Goal: Task Accomplishment & Management: Manage account settings

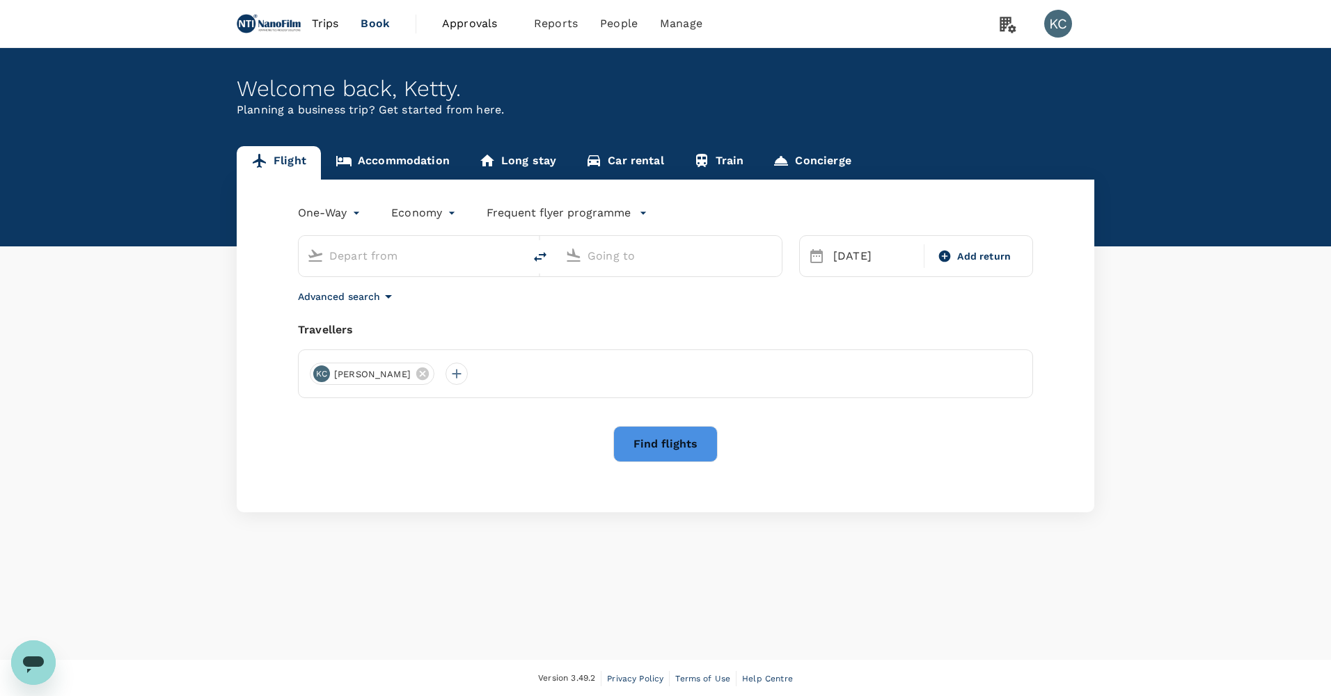
type input "Singapore Changi (SIN)"
type input "Athens, Greece (any)"
click at [699, 251] on input "Athens, Greece (any)" at bounding box center [669, 256] width 165 height 22
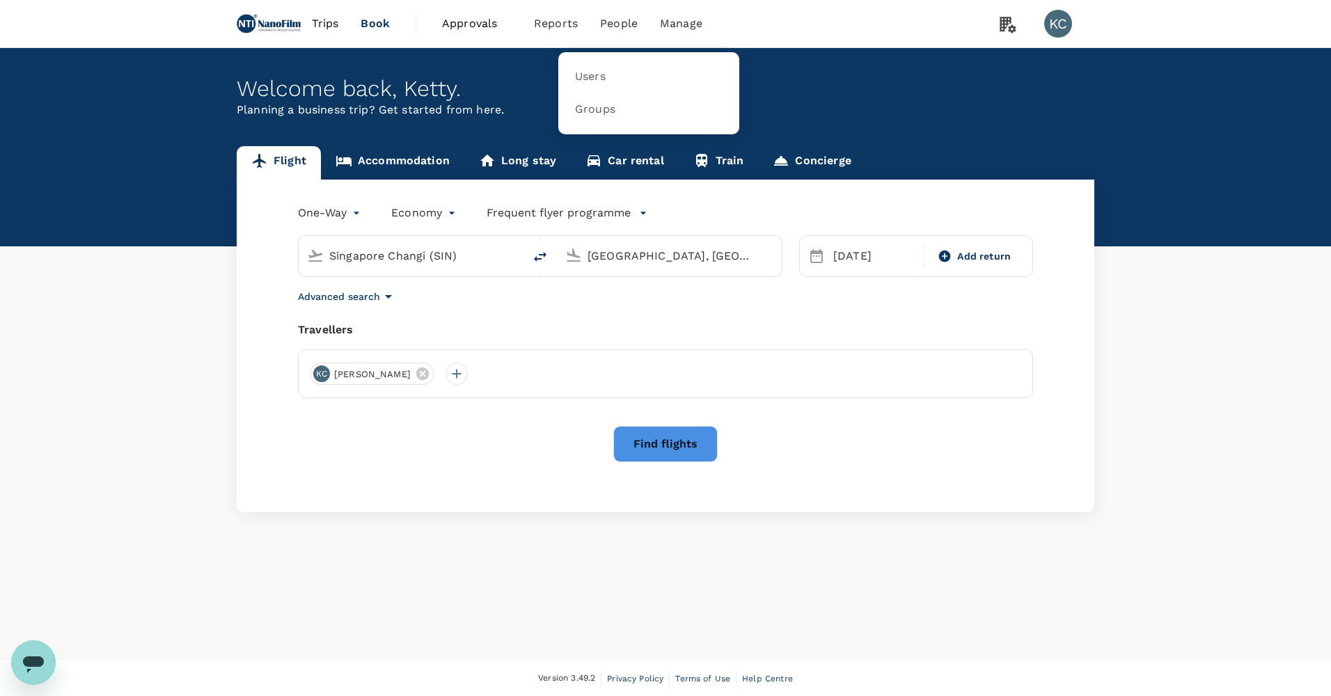
click at [589, 11] on li "People" at bounding box center [619, 23] width 60 height 47
click at [575, 80] on span "Users" at bounding box center [590, 77] width 31 height 16
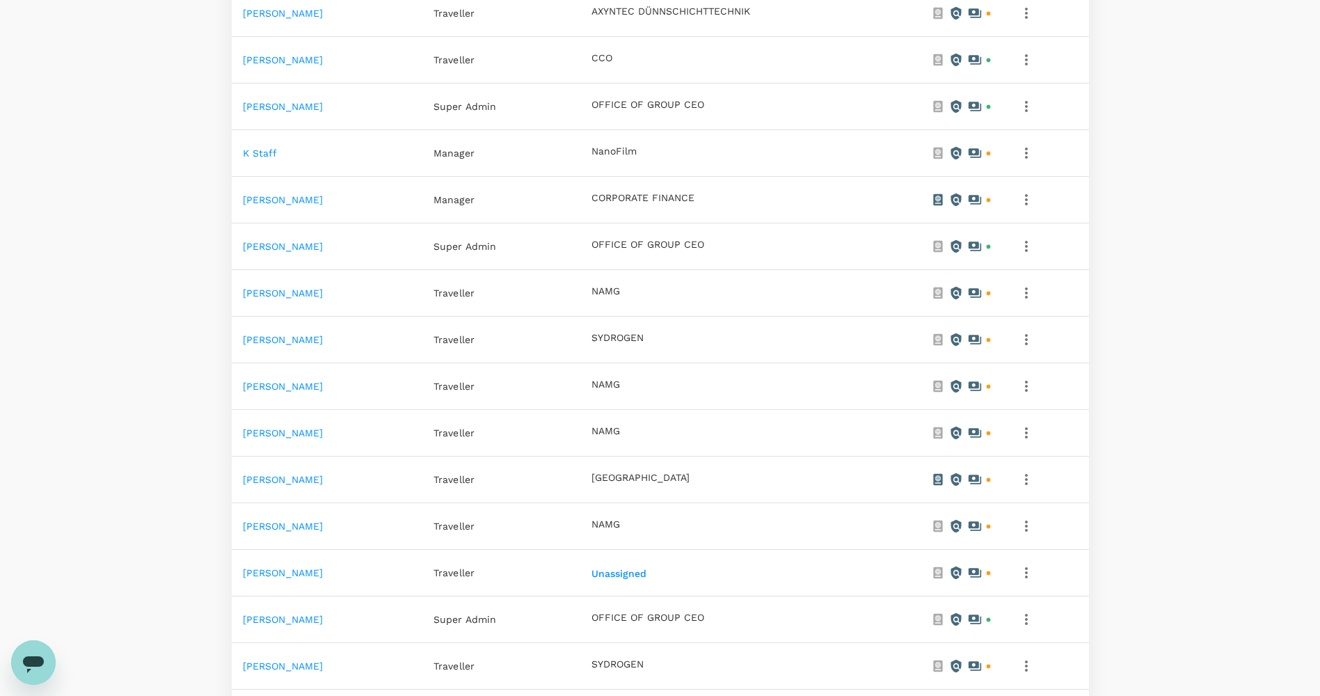
scroll to position [1, 0]
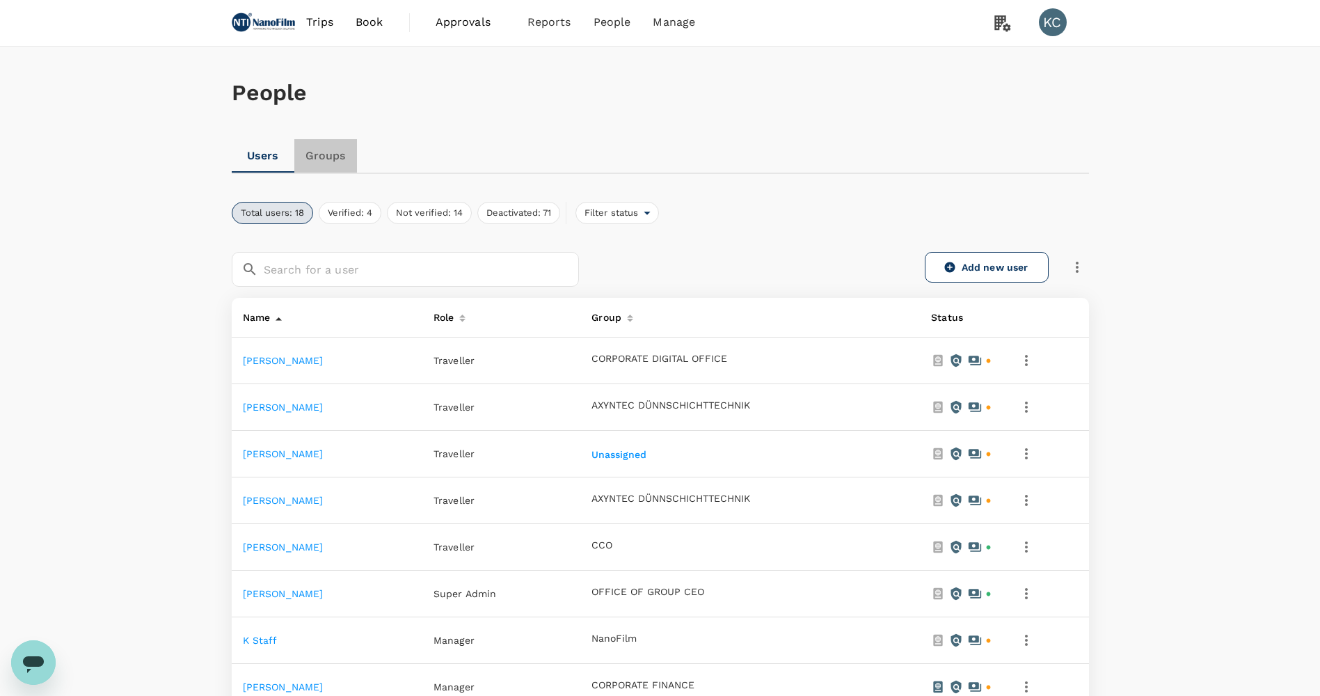
click at [309, 161] on link "Groups" at bounding box center [325, 155] width 63 height 33
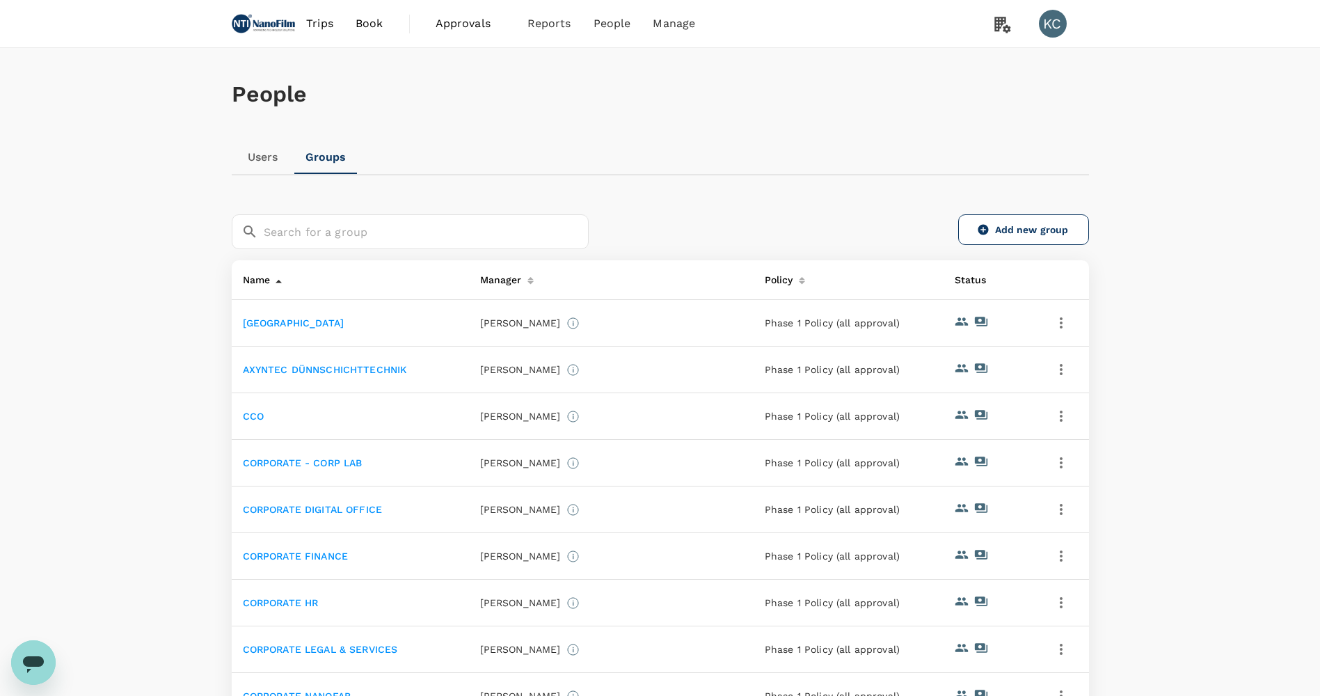
drag, startPoint x: 965, startPoint y: 198, endPoint x: 1214, endPoint y: 136, distance: 256.9
click at [1214, 136] on div "People Users Groups ​ ​ Add new group Name Manager Policy Status ADVANCED TECHN…" at bounding box center [660, 469] width 1320 height 843
click at [1056, 26] on div "KC" at bounding box center [1053, 24] width 28 height 28
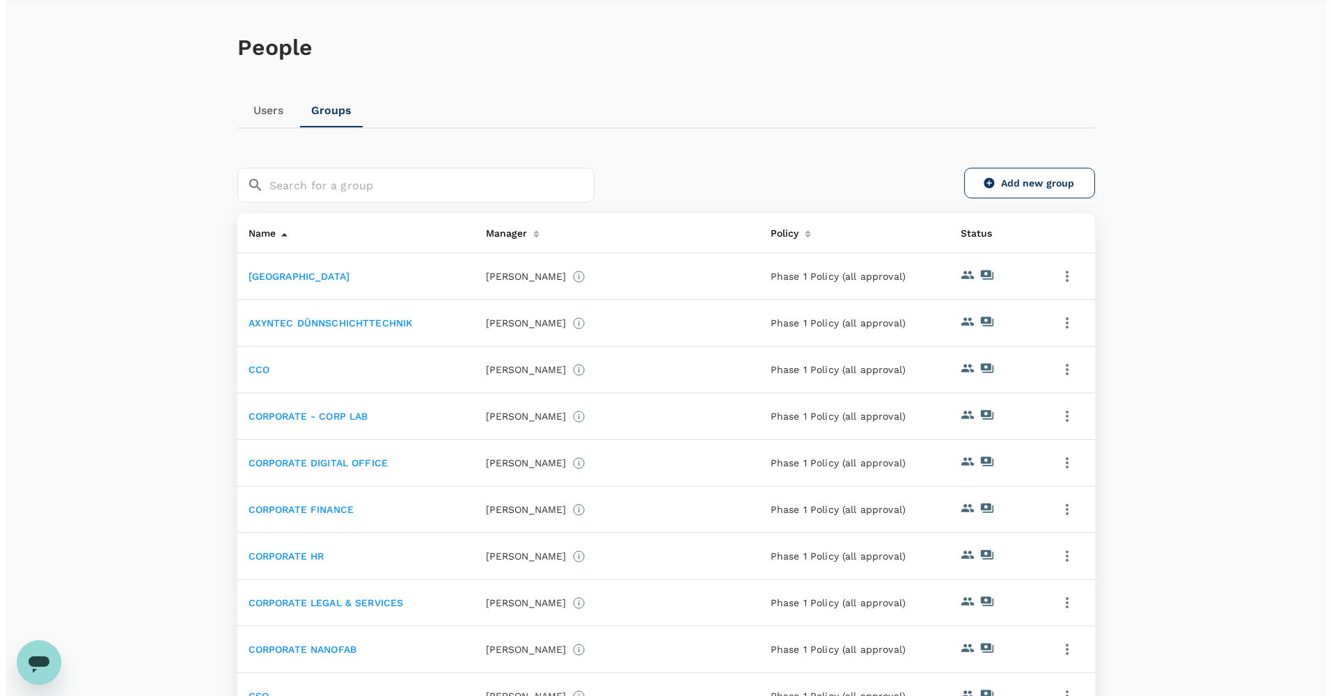
scroll to position [139, 0]
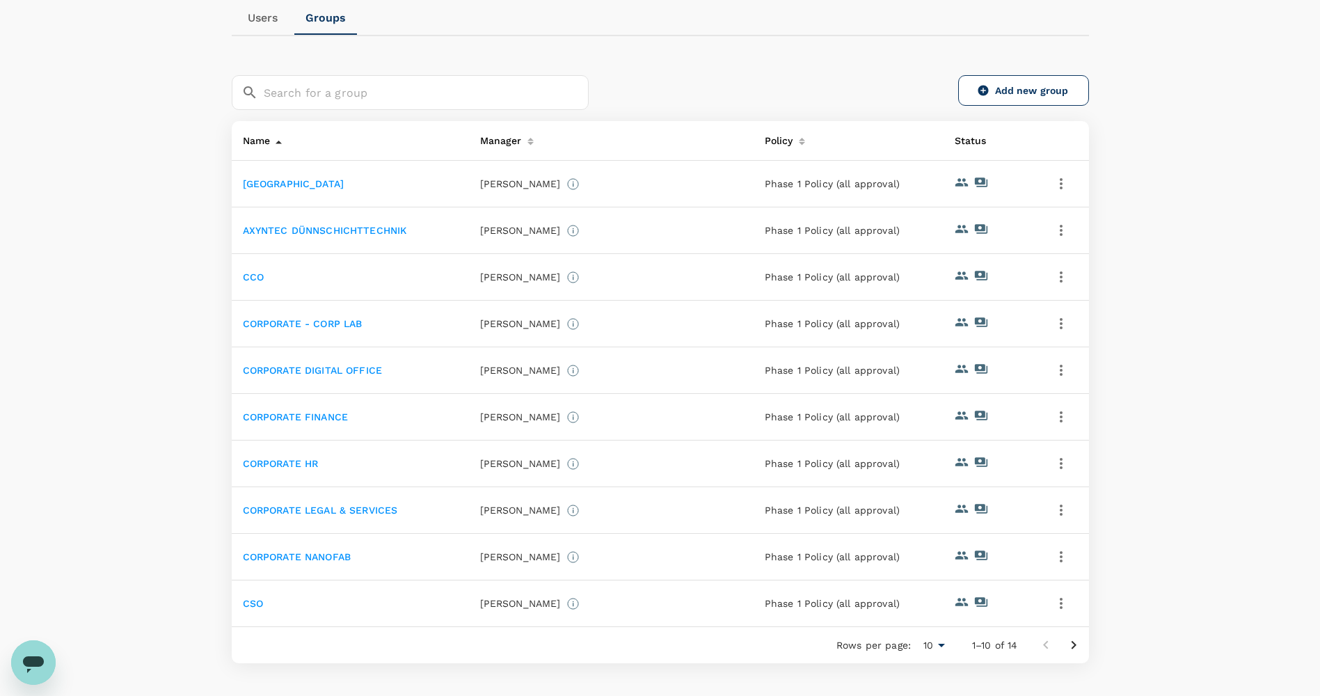
click at [1060, 180] on icon "button" at bounding box center [1061, 183] width 17 height 17
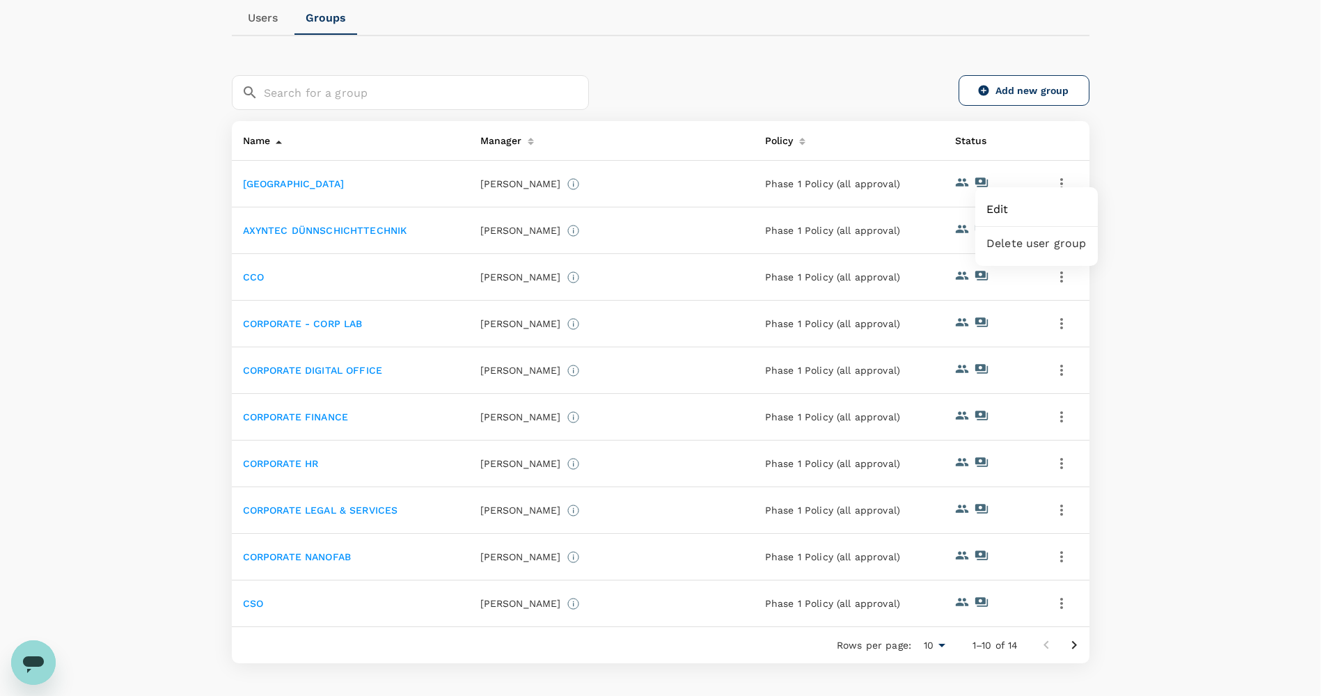
click at [1040, 209] on span "Edit" at bounding box center [1036, 209] width 100 height 17
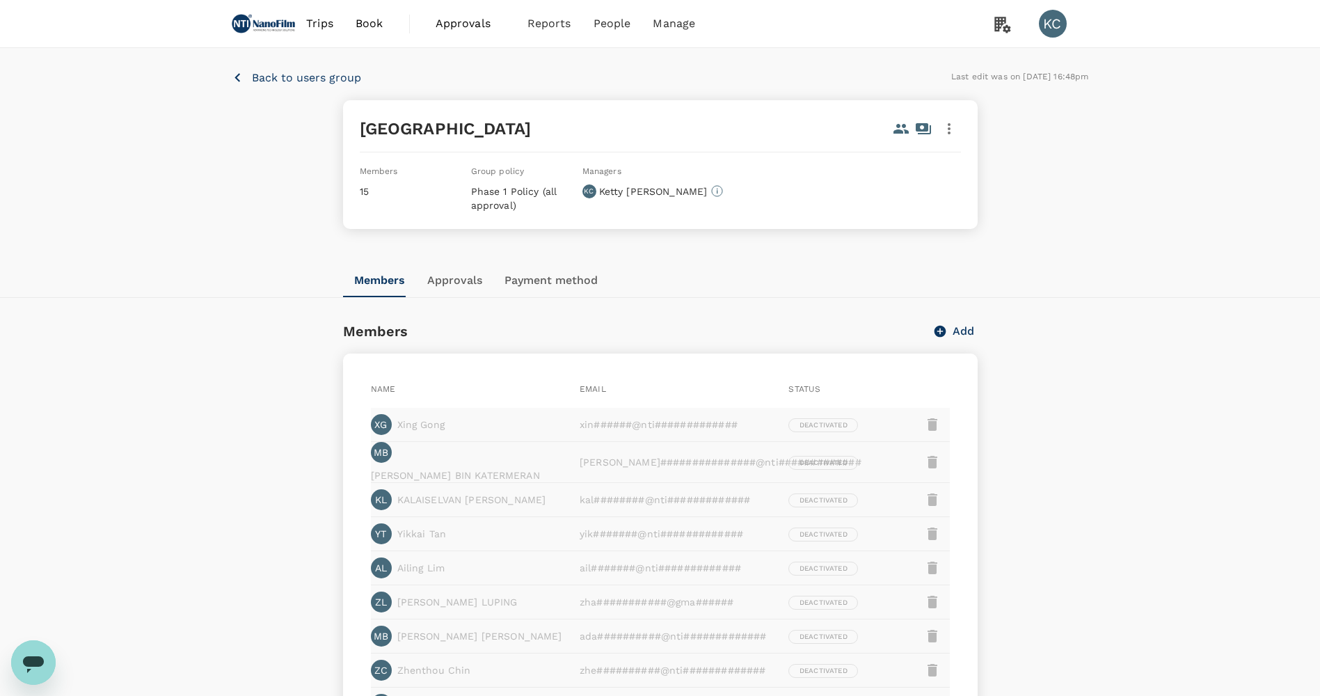
click at [447, 264] on button "Approvals" at bounding box center [454, 280] width 77 height 33
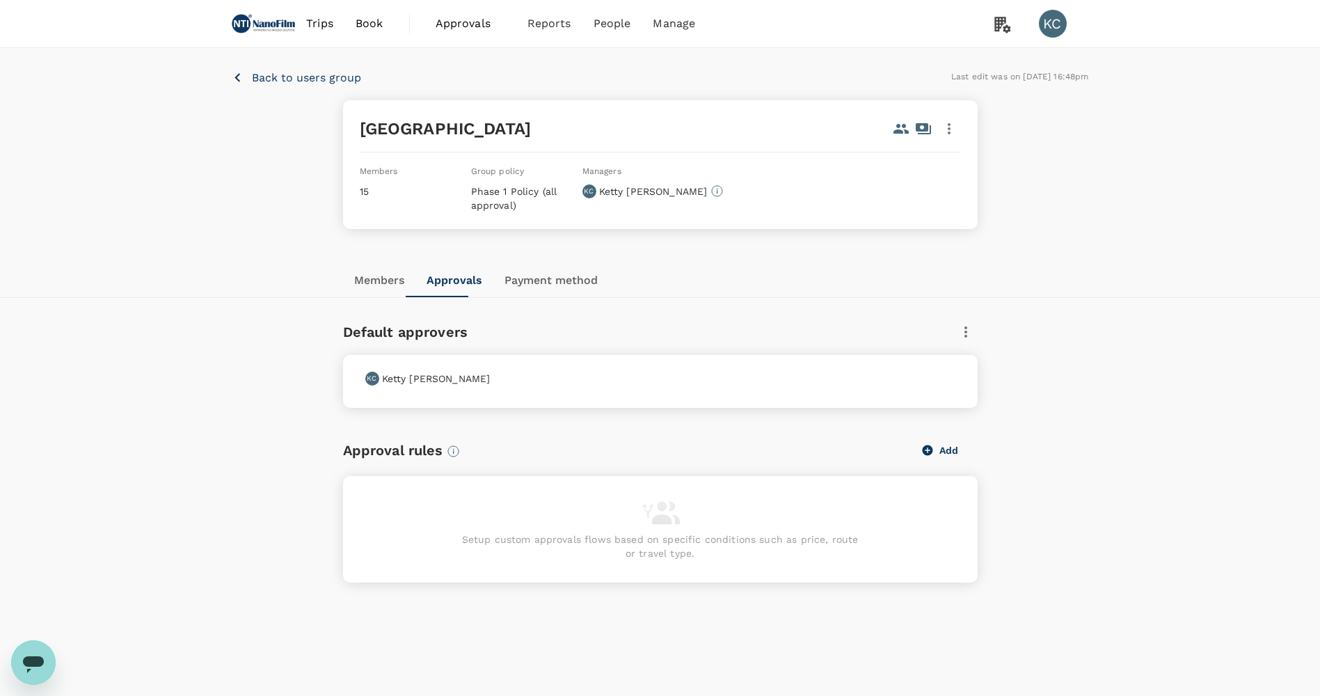
click at [505, 264] on button "Payment method" at bounding box center [551, 280] width 116 height 33
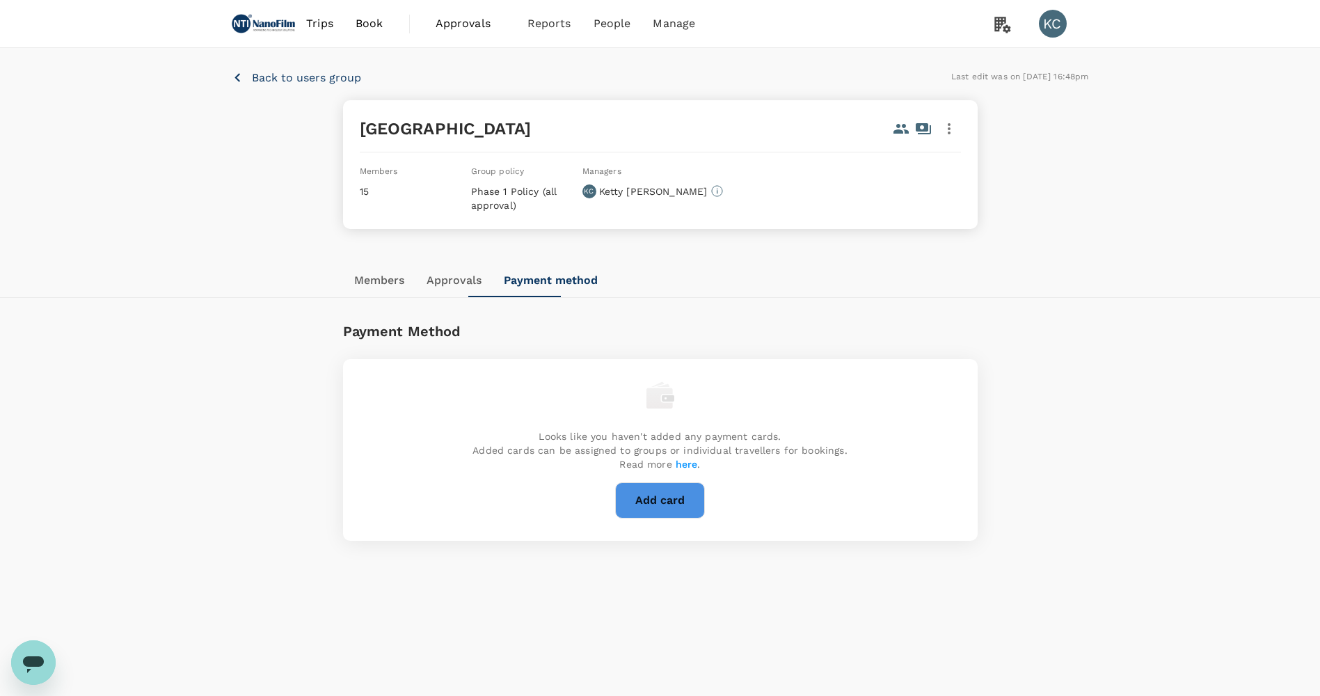
click at [450, 264] on button "Approvals" at bounding box center [453, 280] width 77 height 33
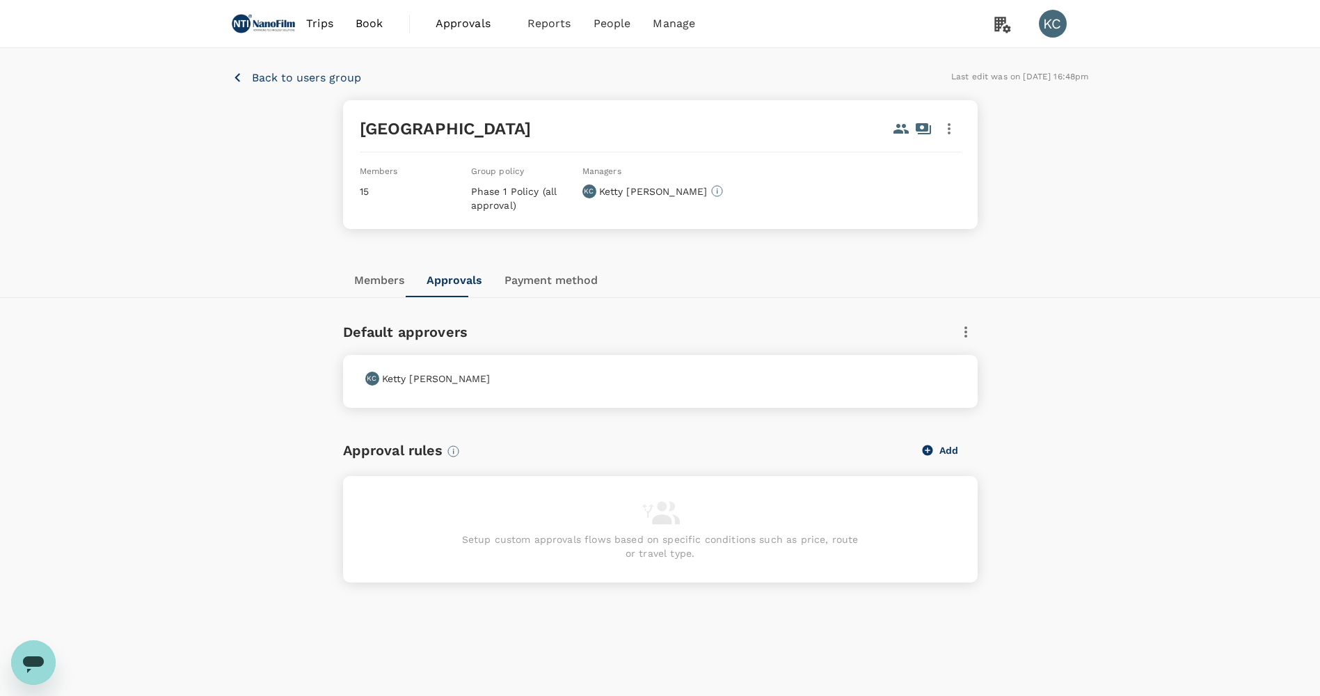
click at [386, 277] on button "Members" at bounding box center [379, 280] width 72 height 33
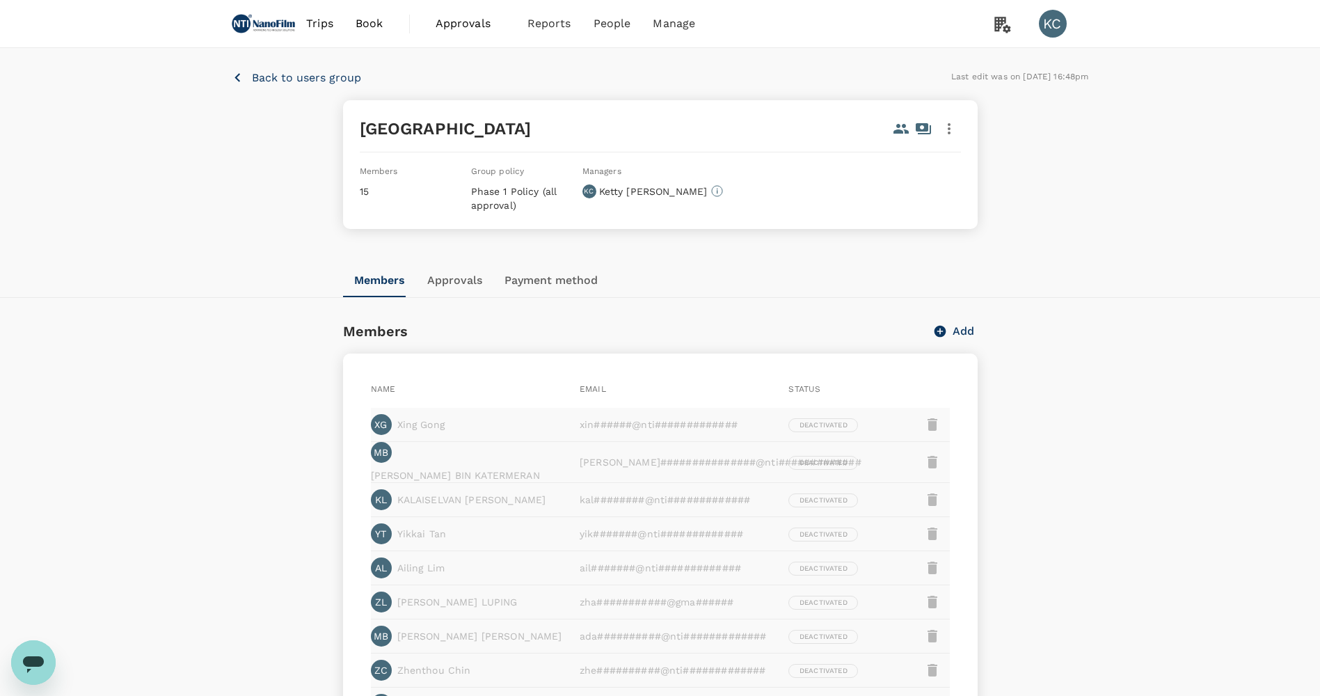
click at [416, 276] on button "Approvals" at bounding box center [454, 280] width 77 height 33
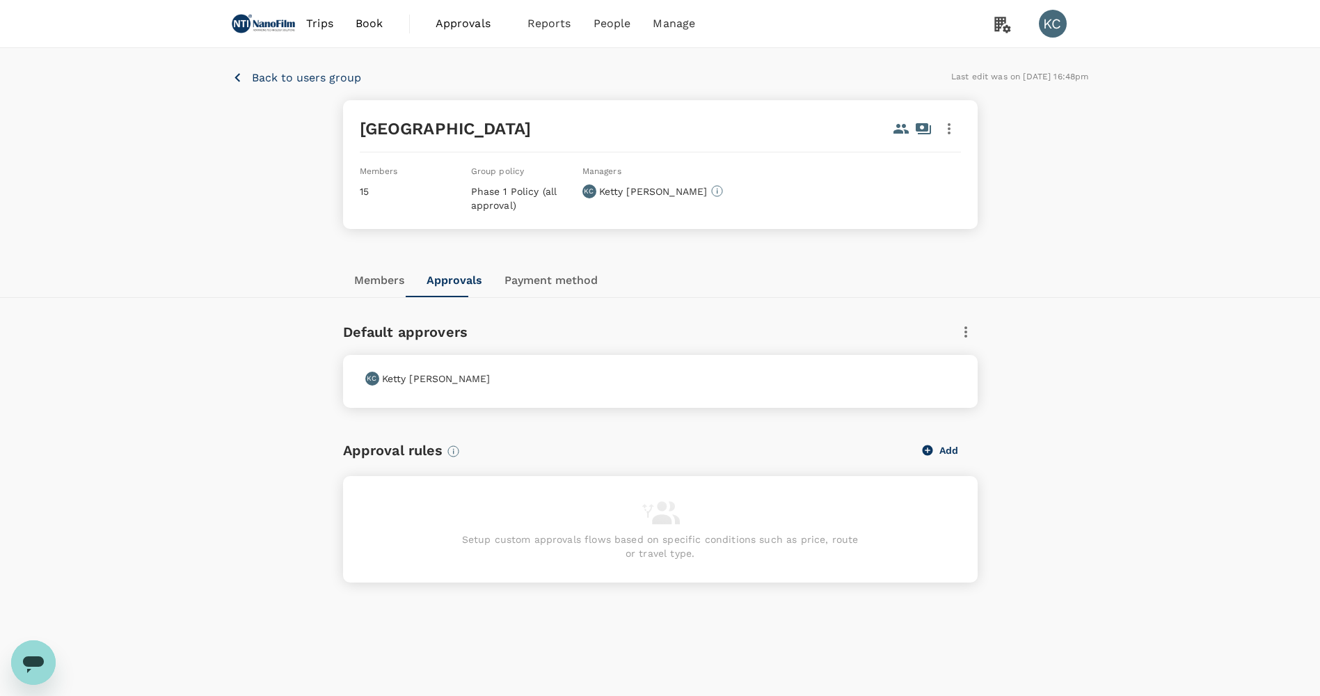
click at [963, 324] on icon "button" at bounding box center [966, 332] width 17 height 17
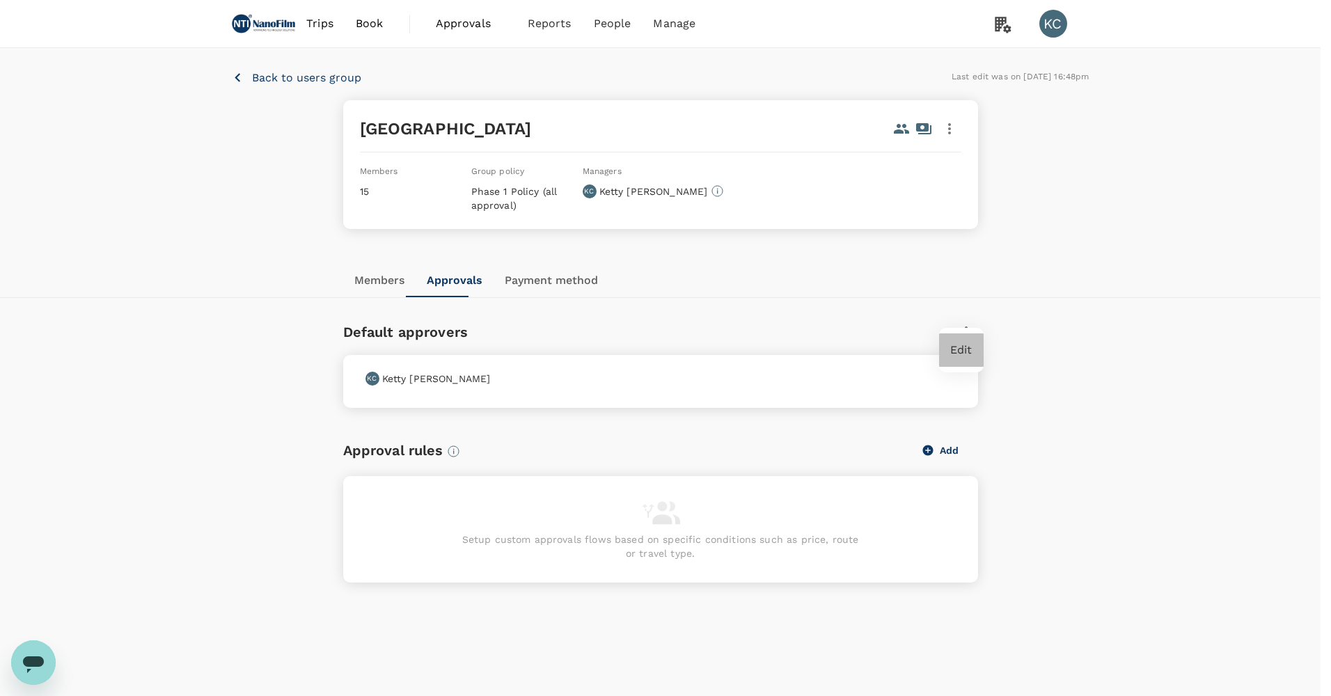
click at [961, 354] on span "Edit" at bounding box center [961, 350] width 22 height 17
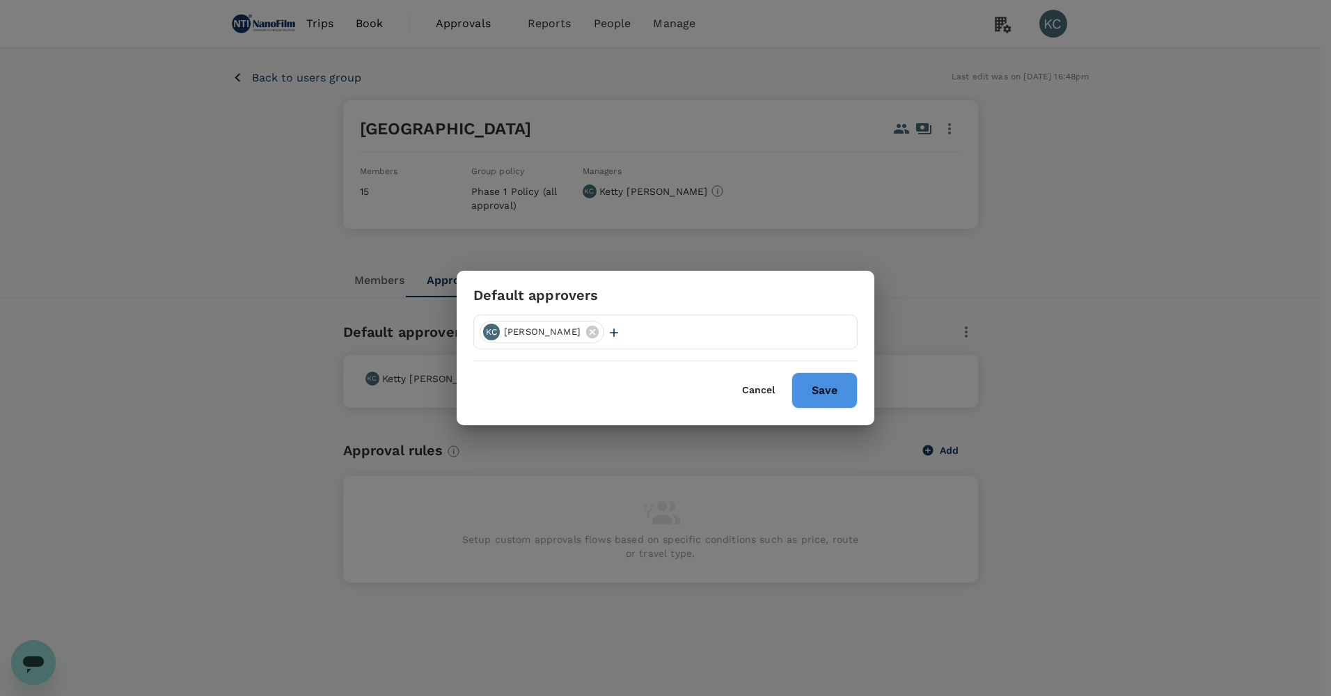
click at [610, 338] on div at bounding box center [618, 331] width 17 height 15
click at [607, 335] on icon "button" at bounding box center [614, 333] width 14 height 14
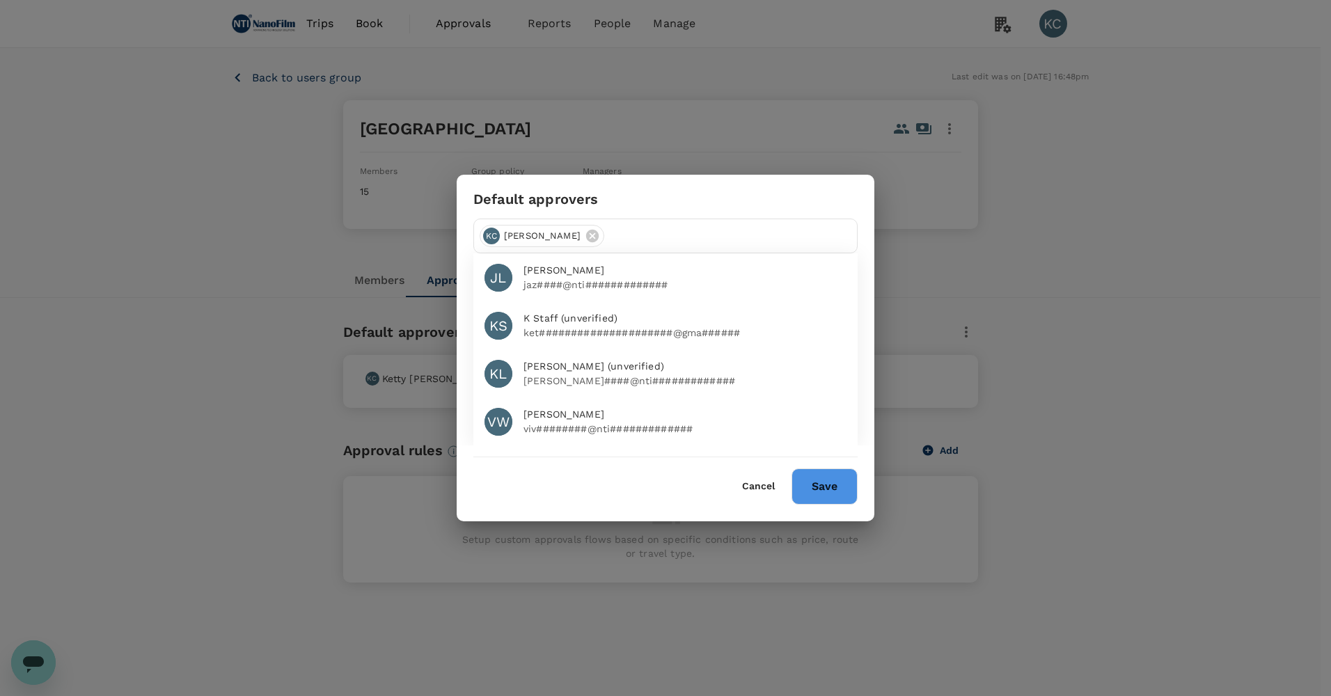
click at [755, 492] on button "Cancel" at bounding box center [758, 486] width 33 height 11
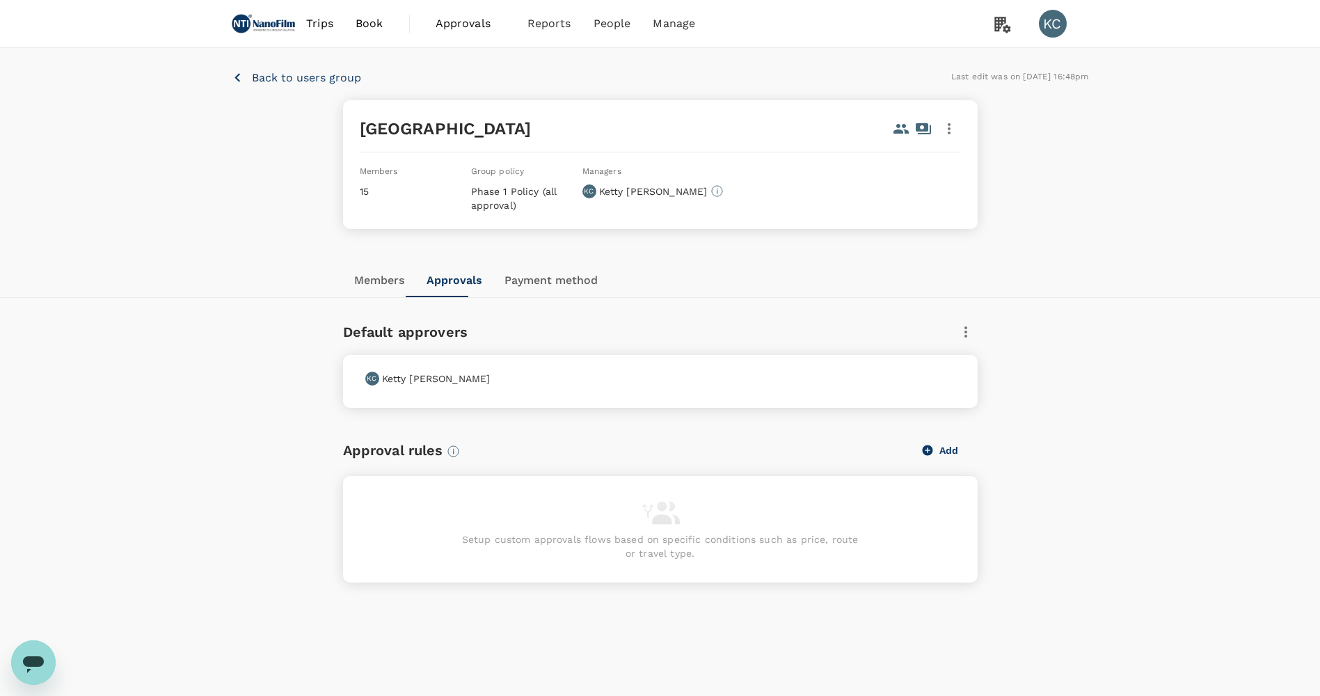
click at [276, 75] on p "Back to users group" at bounding box center [306, 78] width 109 height 17
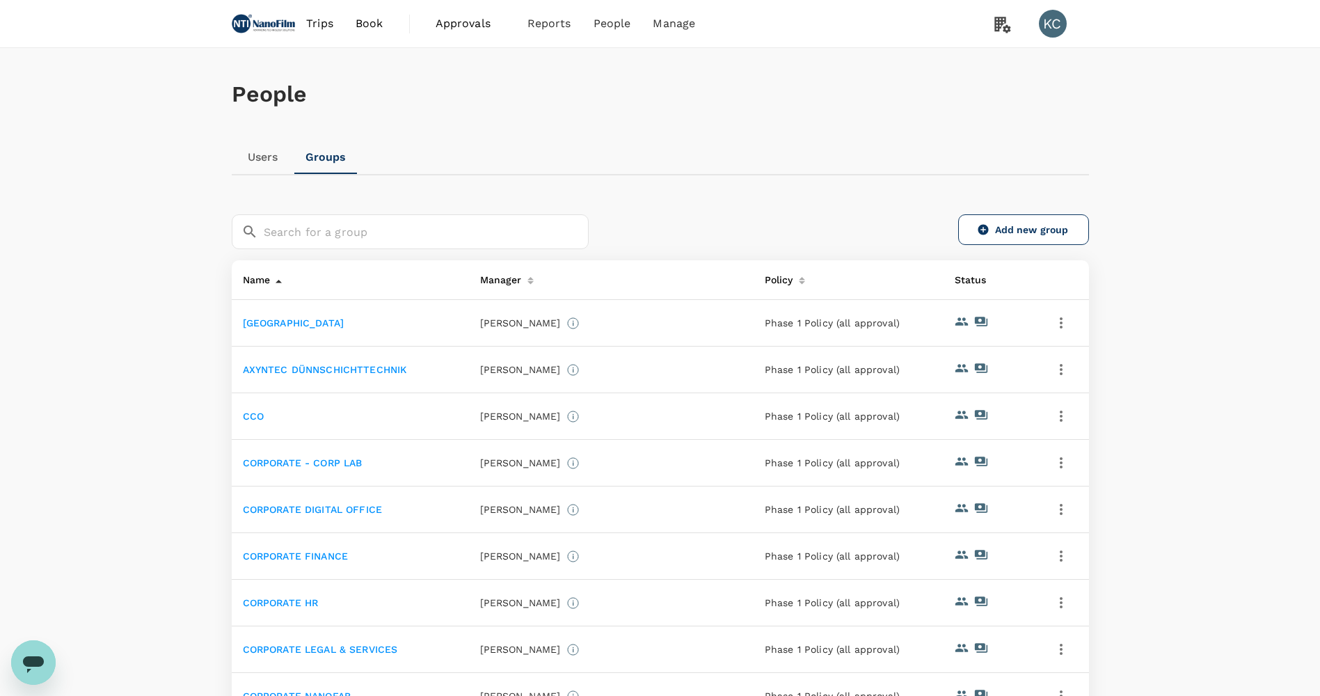
click at [251, 148] on link "Users" at bounding box center [263, 157] width 63 height 33
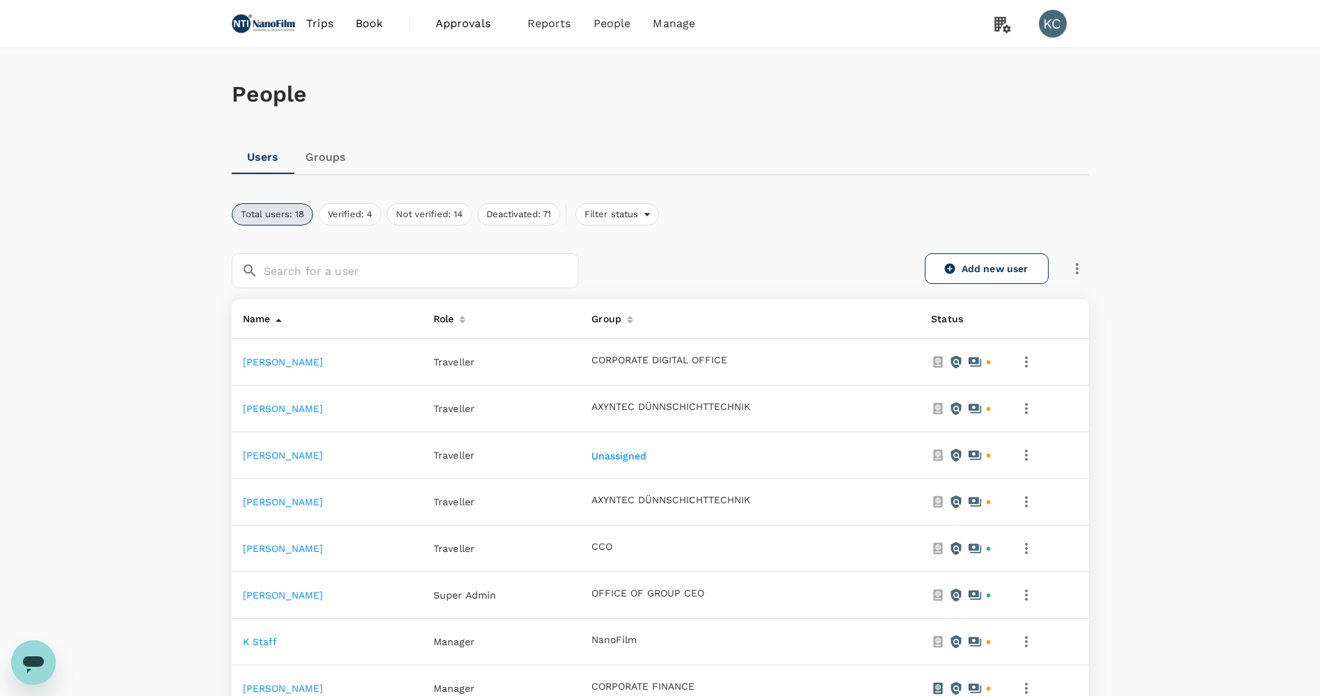
click at [1035, 356] on icon "button" at bounding box center [1026, 362] width 17 height 17
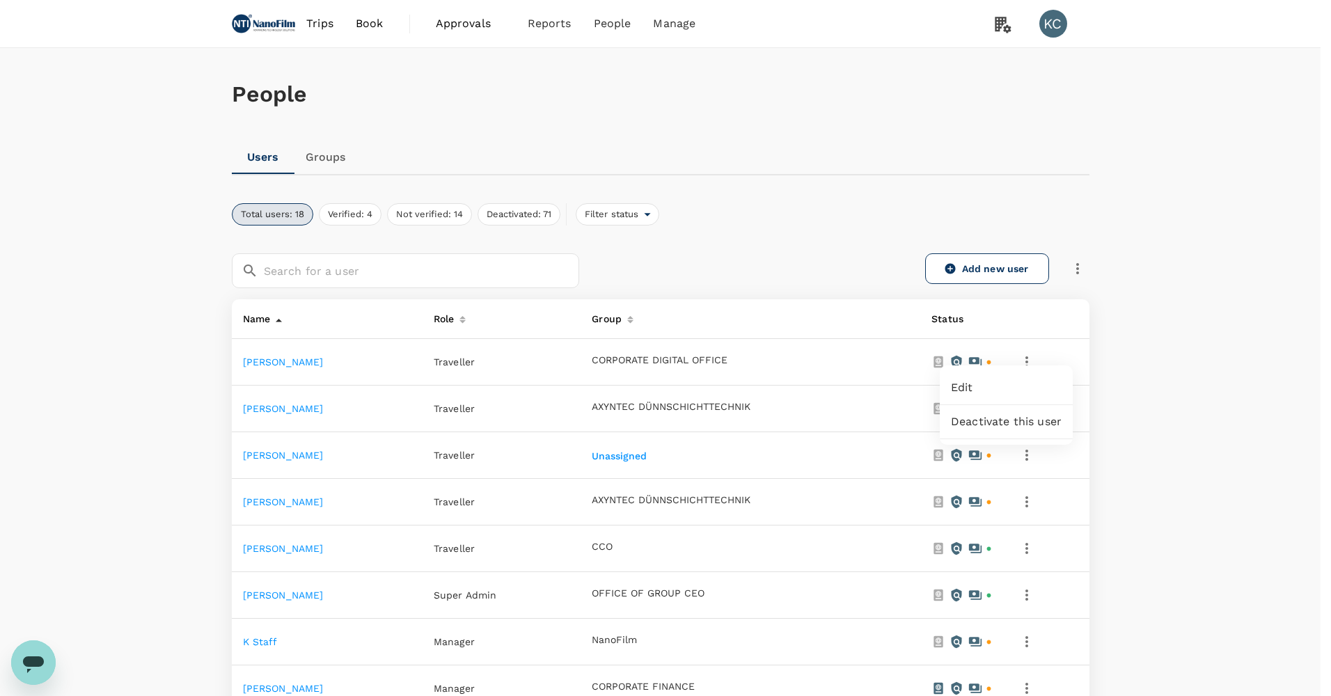
click at [1021, 384] on span "Edit" at bounding box center [1006, 387] width 111 height 17
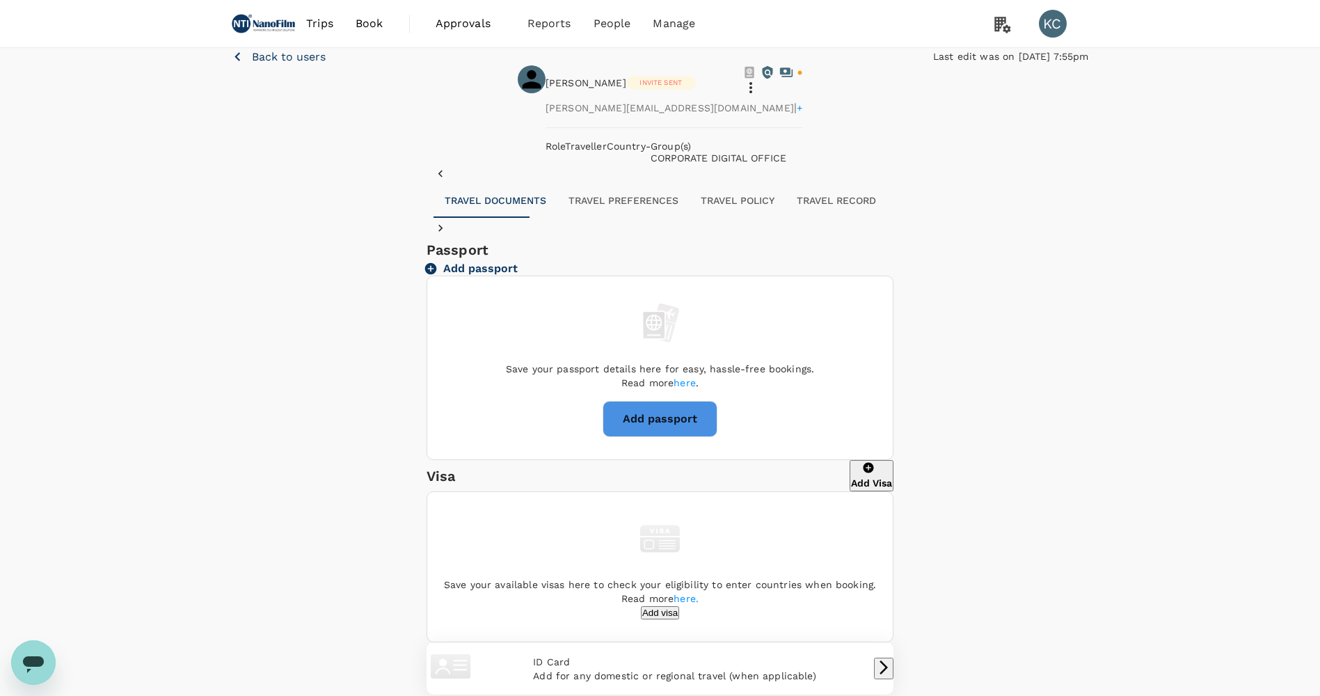
click at [802, 100] on div at bounding box center [773, 82] width 60 height 34
click at [759, 96] on icon at bounding box center [751, 87] width 17 height 17
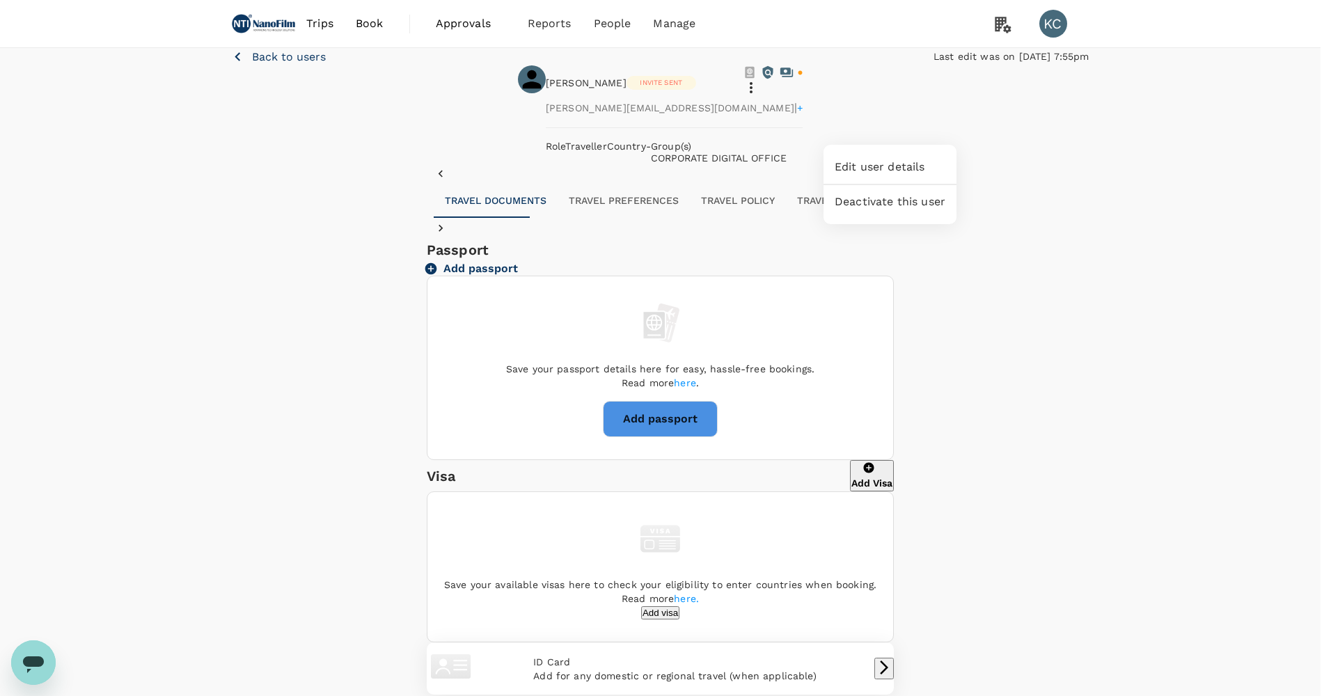
click at [656, 272] on div at bounding box center [665, 348] width 1331 height 696
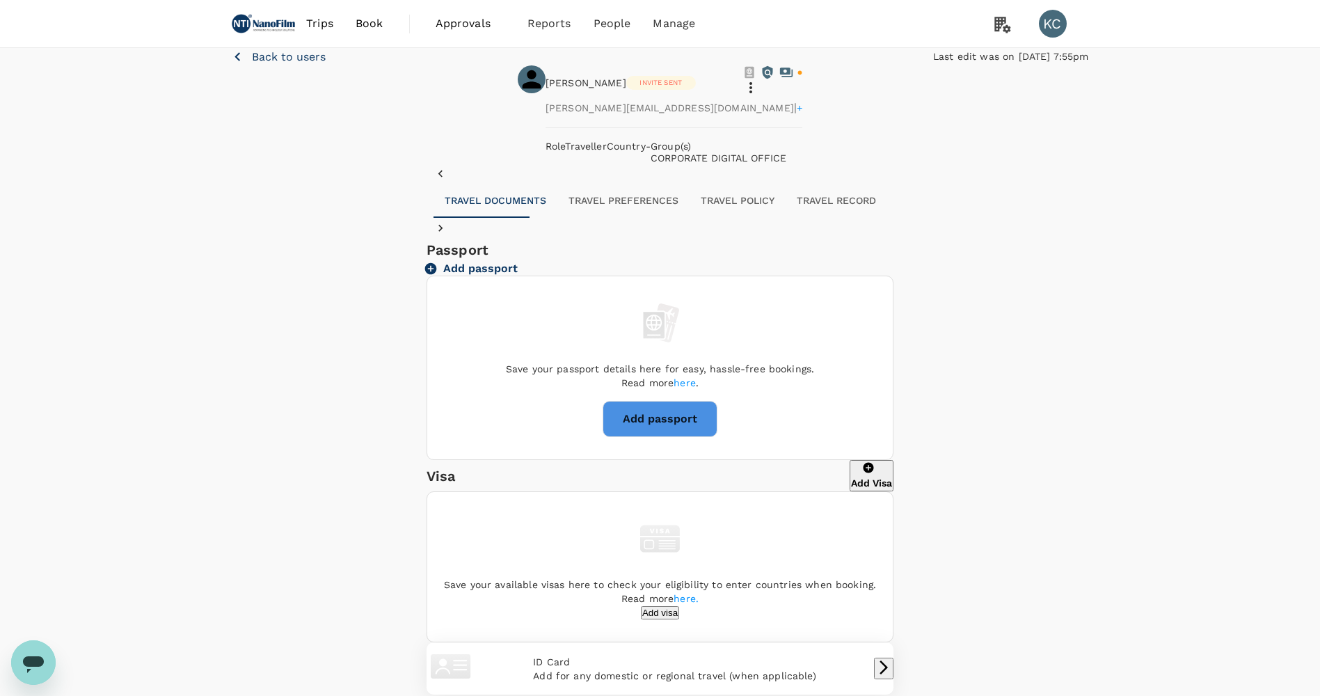
click at [690, 218] on button "Travel Policy" at bounding box center [738, 200] width 96 height 33
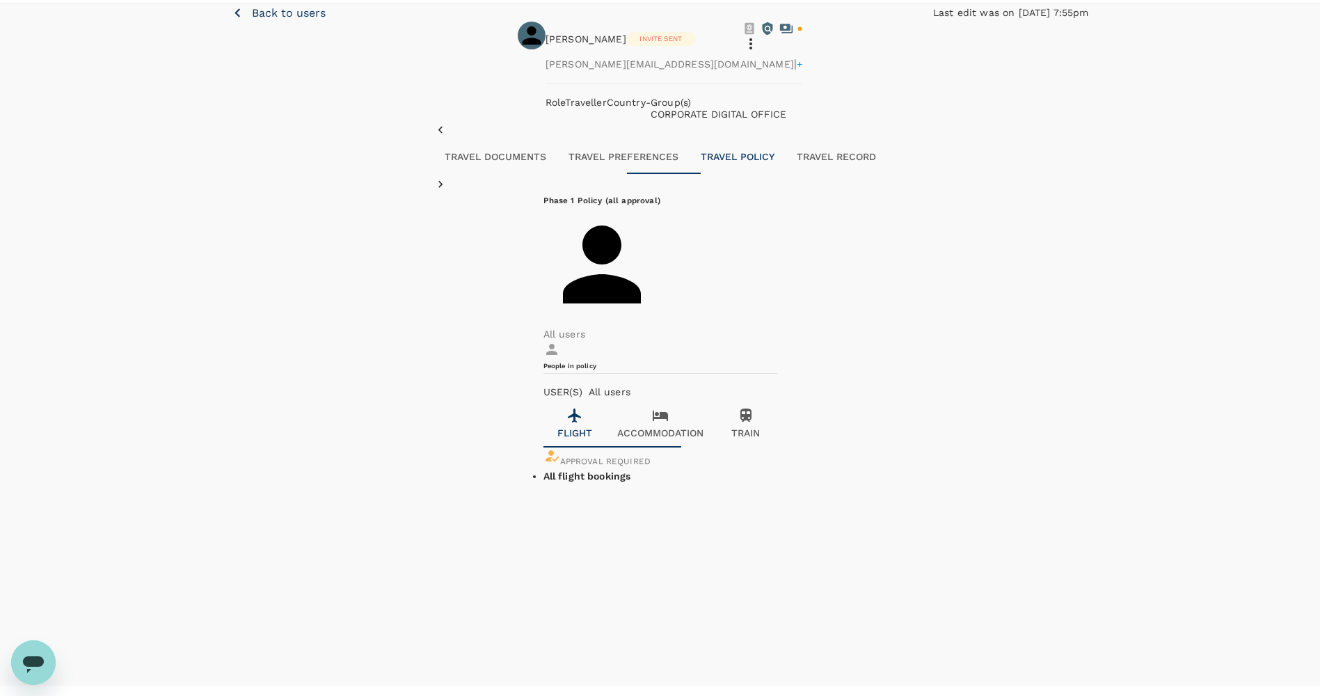
scroll to position [67, 0]
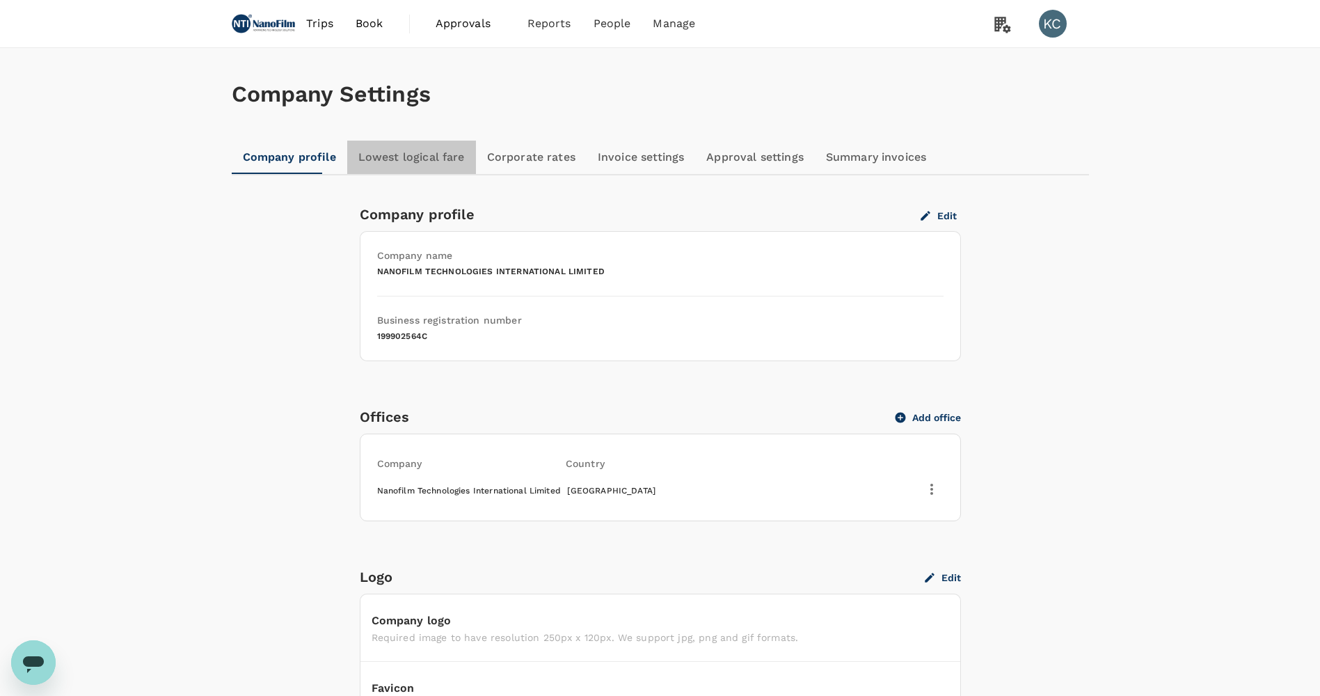
click at [404, 160] on link "Lowest logical fare" at bounding box center [411, 157] width 129 height 33
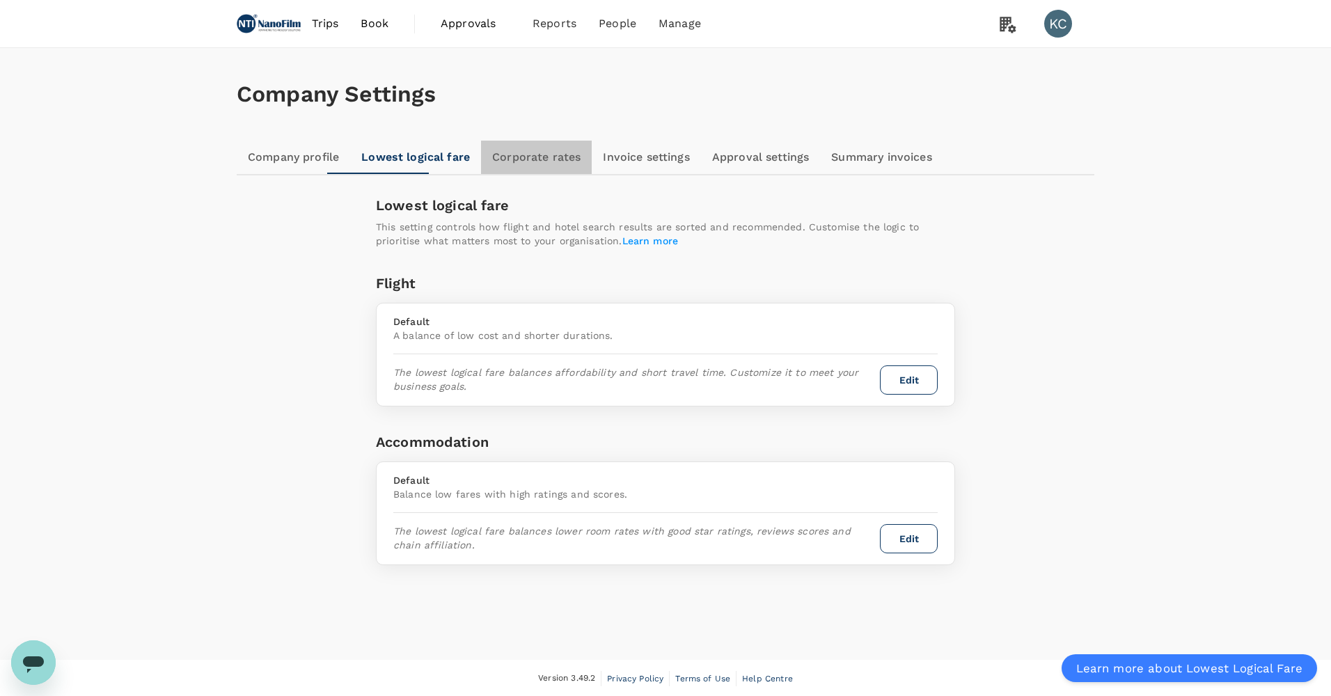
click at [488, 161] on link "Corporate rates" at bounding box center [536, 157] width 111 height 33
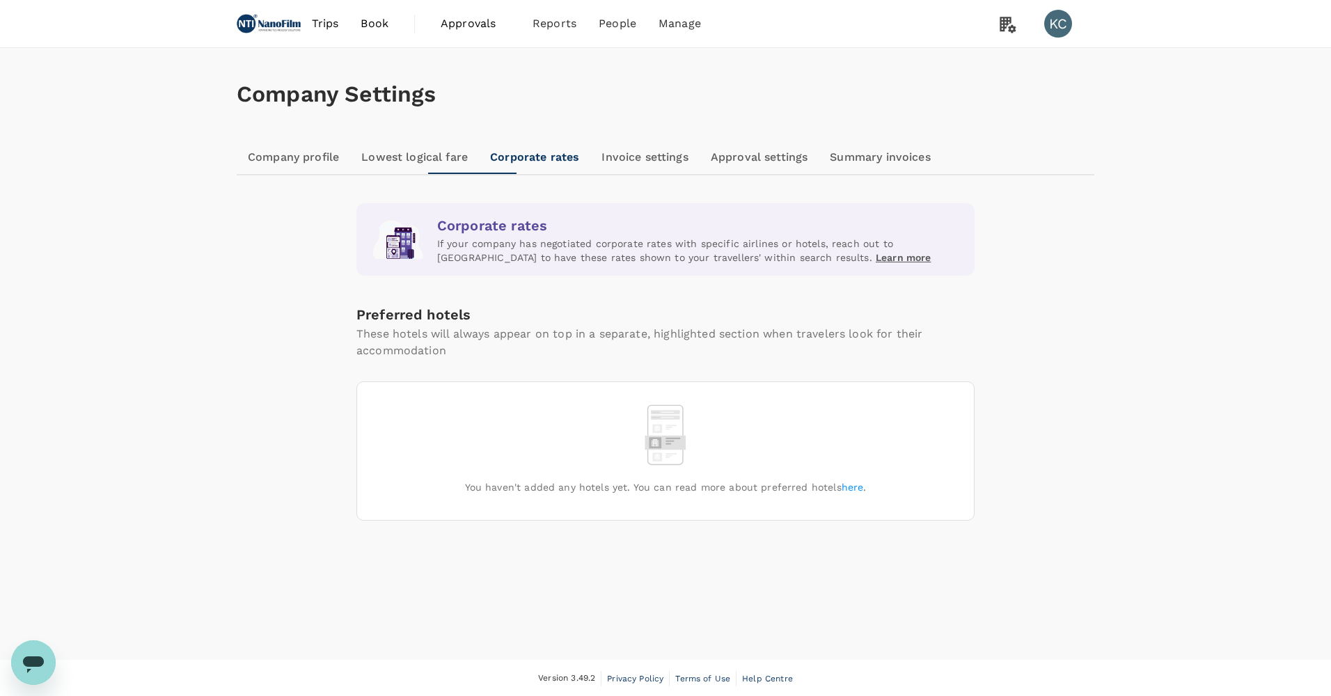
click at [590, 157] on link "Invoice settings" at bounding box center [644, 157] width 109 height 33
